Goal: Entertainment & Leisure: Consume media (video, audio)

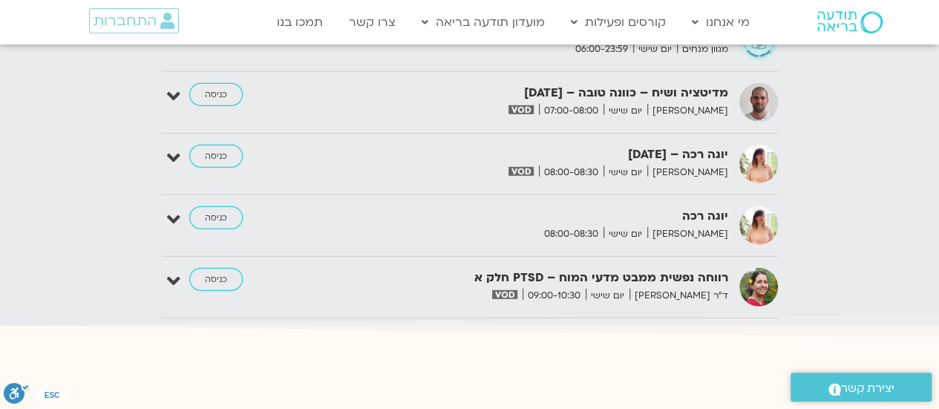
scroll to position [1943, 0]
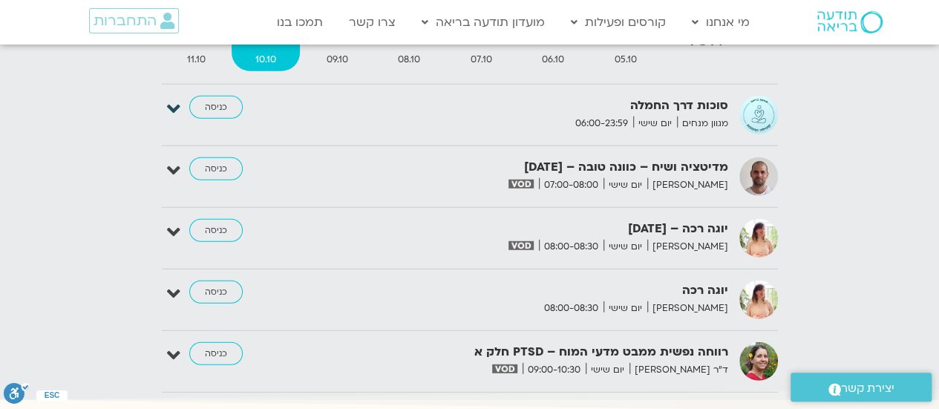
click at [172, 100] on icon at bounding box center [173, 109] width 13 height 21
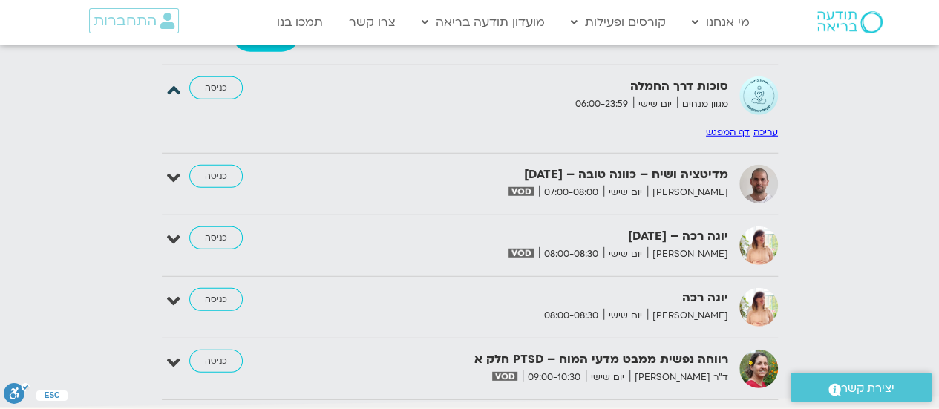
scroll to position [1970, 0]
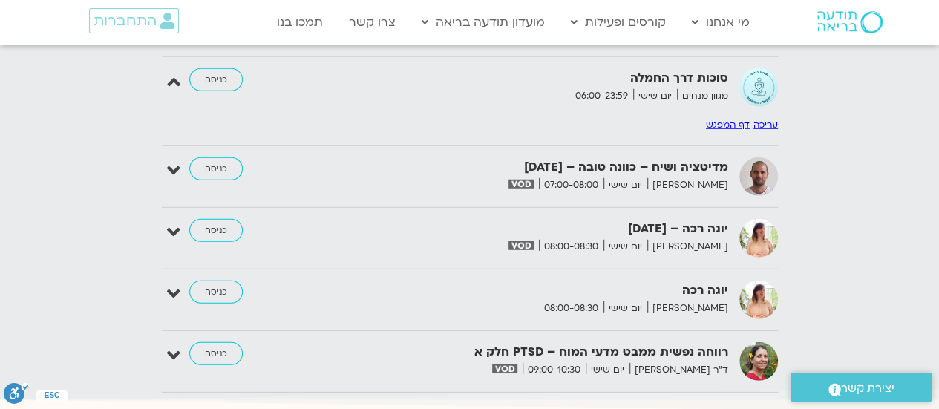
click at [718, 119] on link "דף המפגש" at bounding box center [728, 125] width 44 height 12
click at [175, 72] on icon at bounding box center [173, 82] width 13 height 21
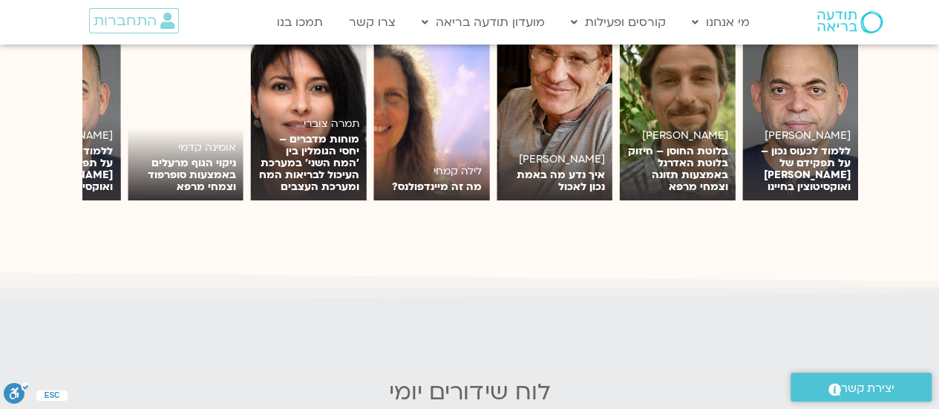
scroll to position [1423, 0]
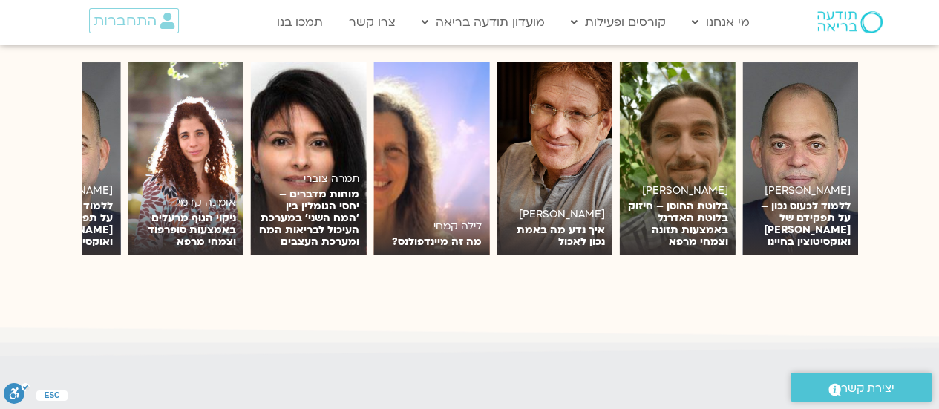
click at [45, 212] on section "תמיר אשמן ללמוד לכעוס נכון – על תפקידם של אדרנלין ואוקסיטוצין בחיינו לצפייה יגא…" at bounding box center [469, 159] width 939 height 238
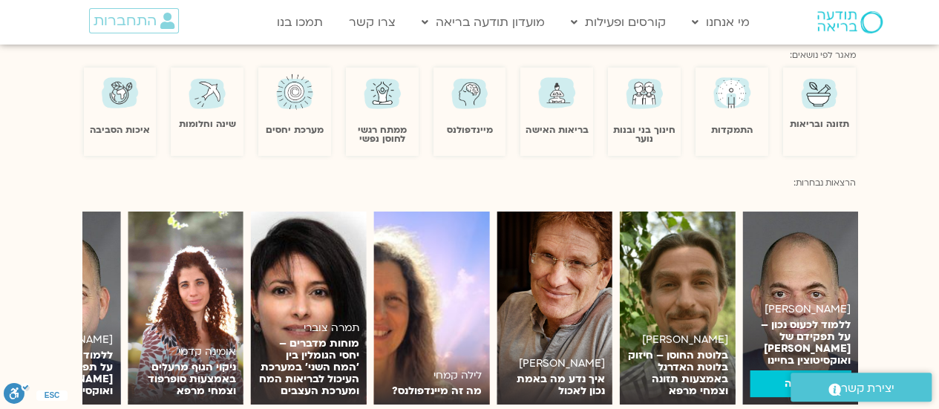
scroll to position [1349, 0]
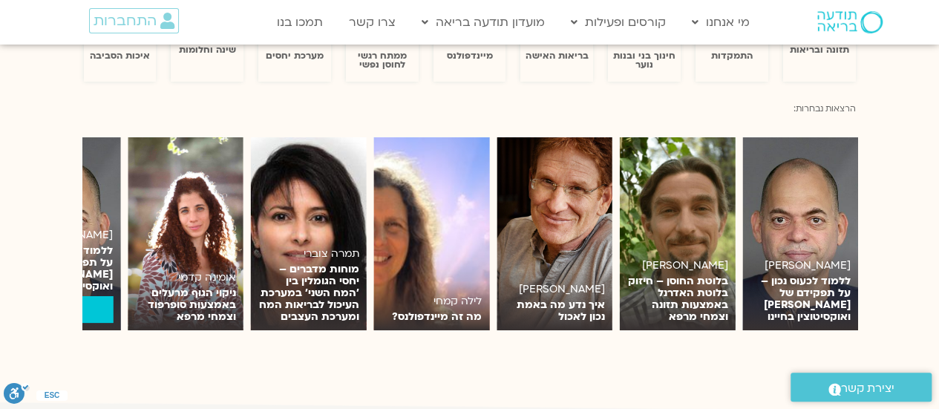
click at [102, 197] on img at bounding box center [62, 233] width 116 height 193
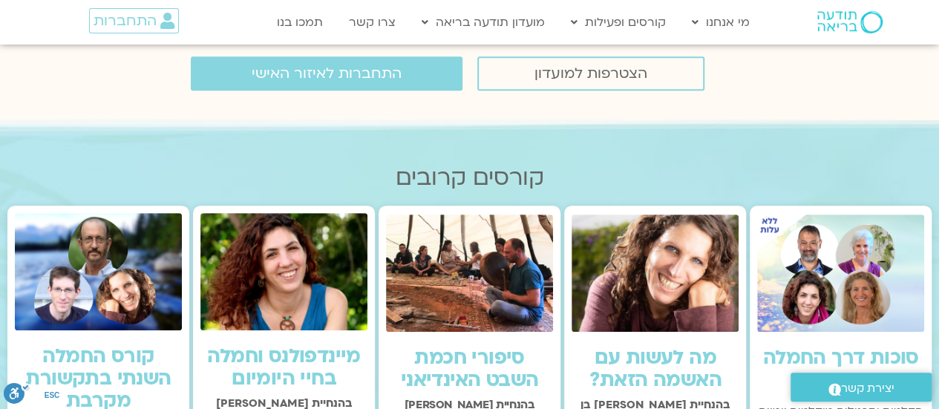
scroll to position [371, 0]
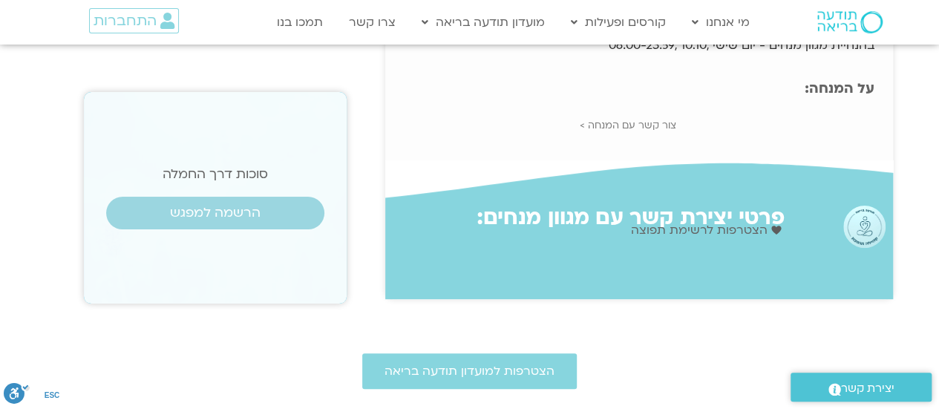
scroll to position [74, 0]
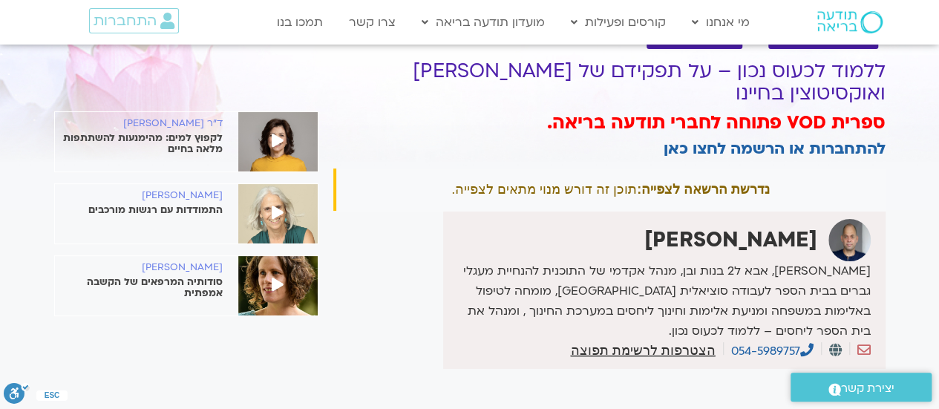
scroll to position [74, 0]
